Goal: Obtain resource: Obtain resource

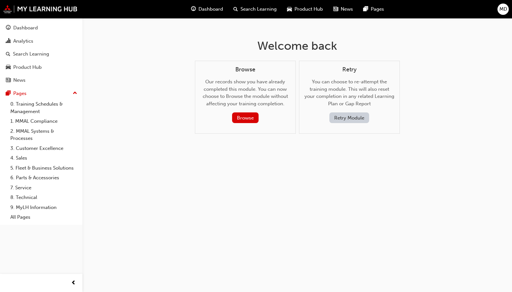
click at [201, 8] on span "Dashboard" at bounding box center [210, 8] width 25 height 7
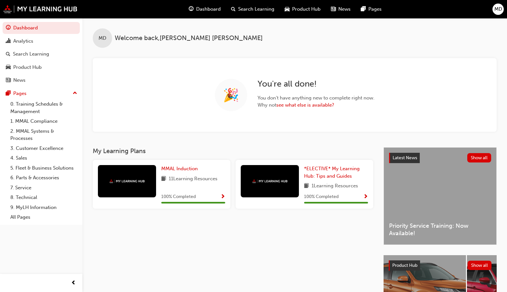
click at [302, 6] on span "Product Hub" at bounding box center [306, 8] width 28 height 7
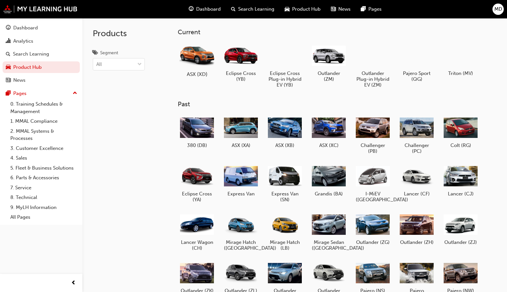
click at [200, 61] on div at bounding box center [197, 56] width 36 height 26
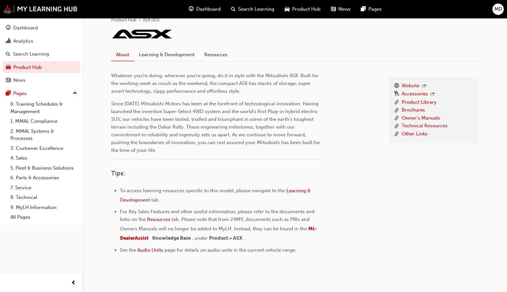
scroll to position [157, 0]
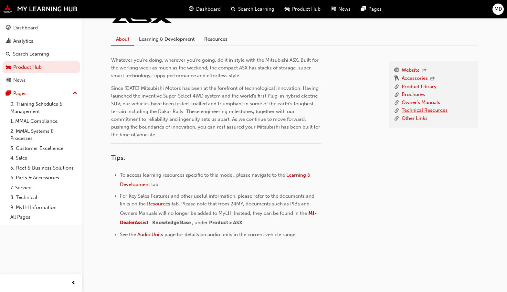
click at [415, 110] on link "Technical Resources" at bounding box center [425, 111] width 46 height 8
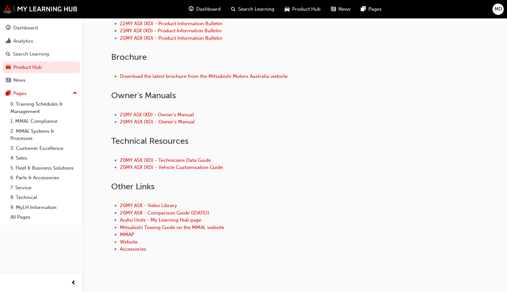
scroll to position [244, 0]
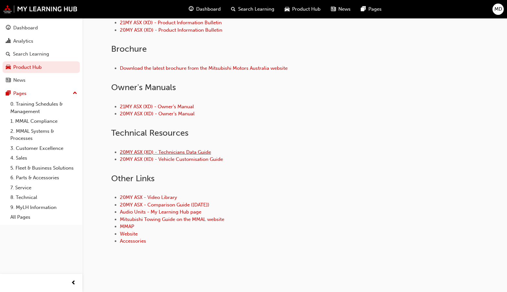
click at [177, 153] on link "20MY ASX (XD) - Technicians Data Guide" at bounding box center [165, 152] width 91 height 6
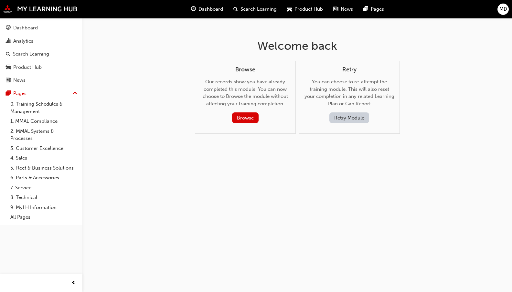
click at [308, 11] on span "Product Hub" at bounding box center [308, 8] width 28 height 7
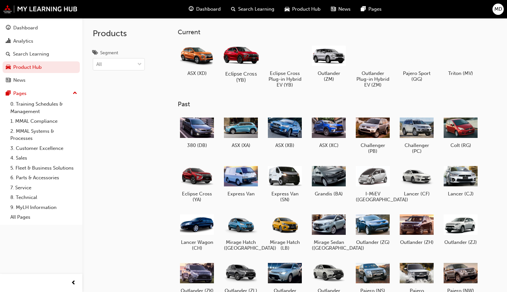
click at [246, 55] on div at bounding box center [241, 55] width 36 height 26
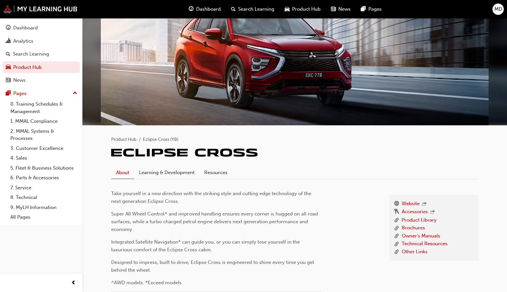
scroll to position [65, 0]
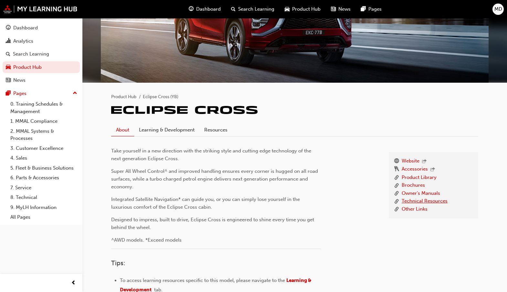
click at [406, 200] on link "Technical Resources" at bounding box center [425, 201] width 46 height 8
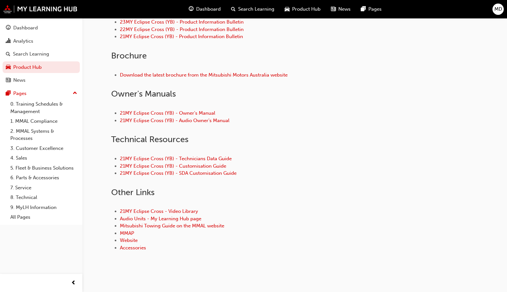
scroll to position [235, 0]
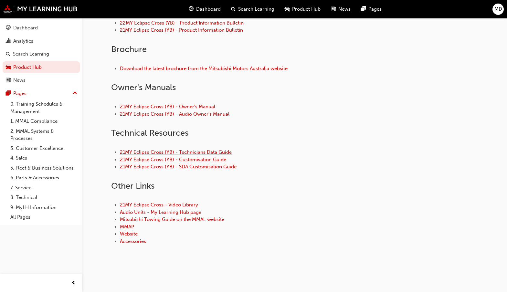
click at [142, 153] on link "21MY Eclipse Cross (YB) - Technicians Data Guide" at bounding box center [176, 152] width 112 height 6
